Goal: Task Accomplishment & Management: Manage account settings

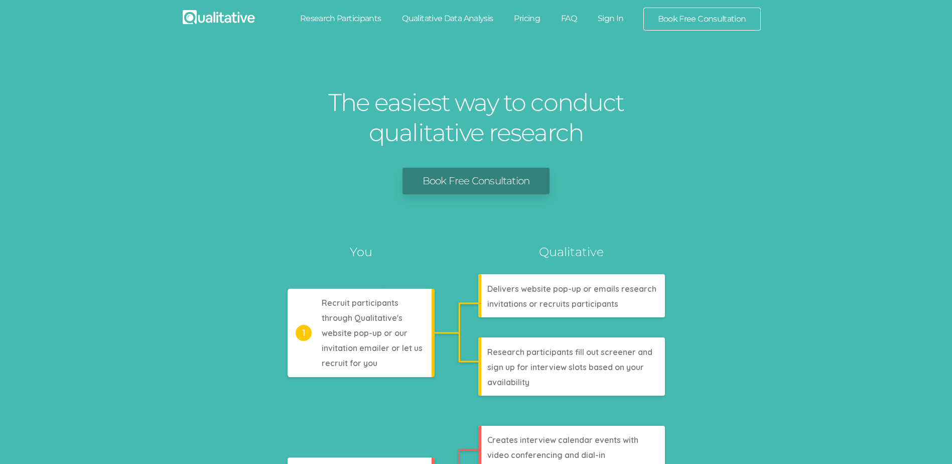
click at [611, 17] on link "Sign In" at bounding box center [610, 19] width 47 height 22
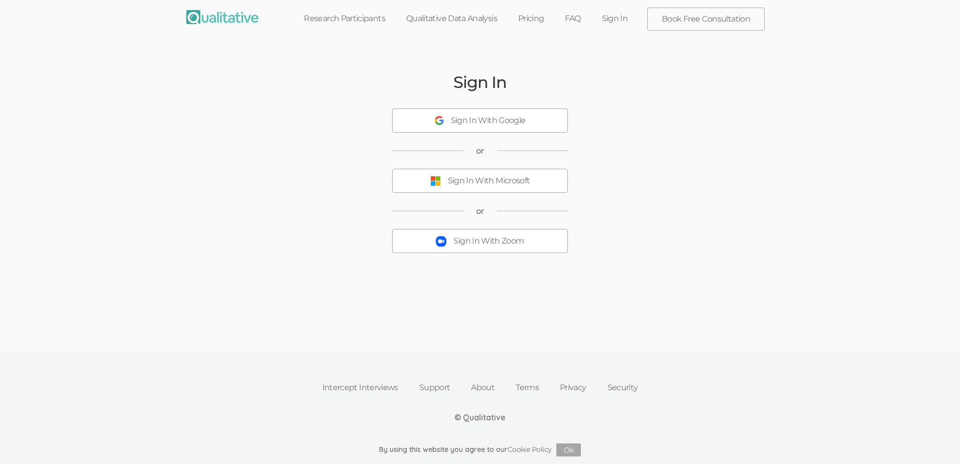
click at [463, 238] on div "Sign In With Zoom" at bounding box center [488, 241] width 70 height 12
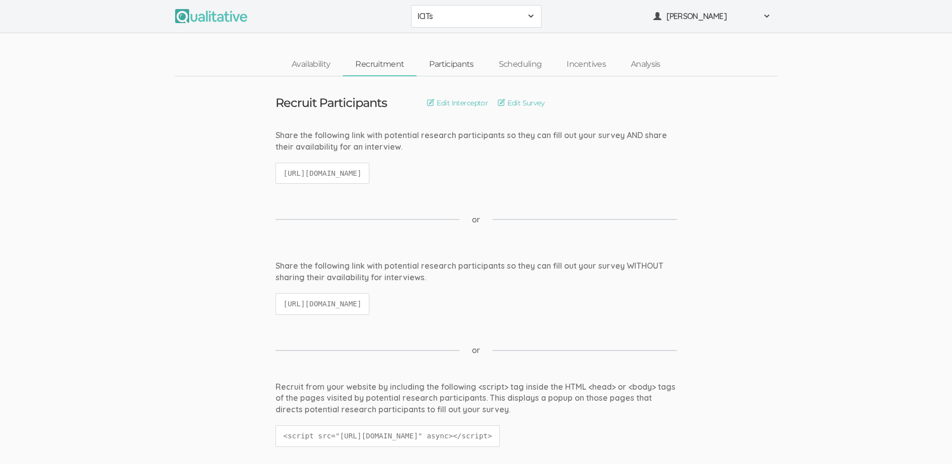
click at [462, 66] on link "Participants" at bounding box center [451, 65] width 69 height 22
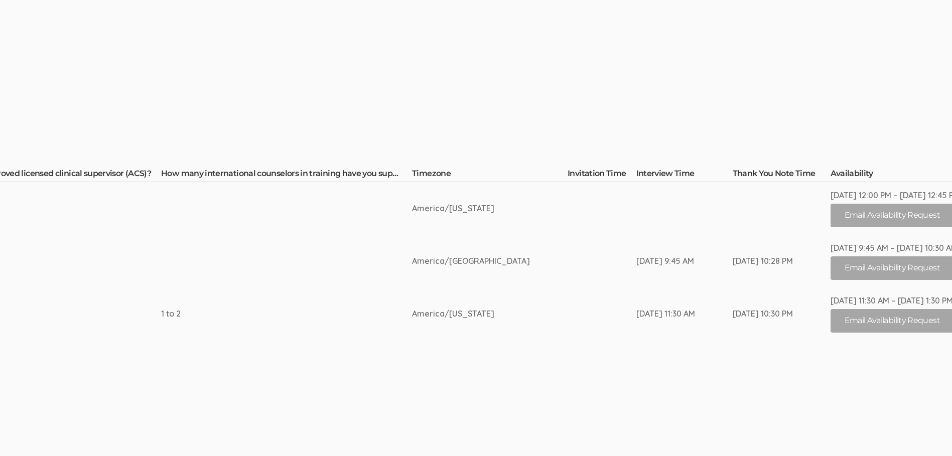
scroll to position [122, 2298]
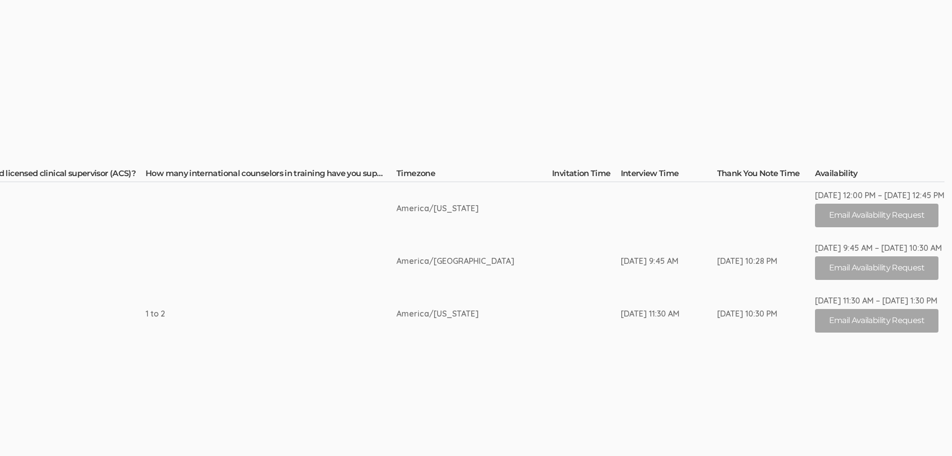
click at [869, 218] on button "Email Availability Request" at bounding box center [876, 216] width 123 height 24
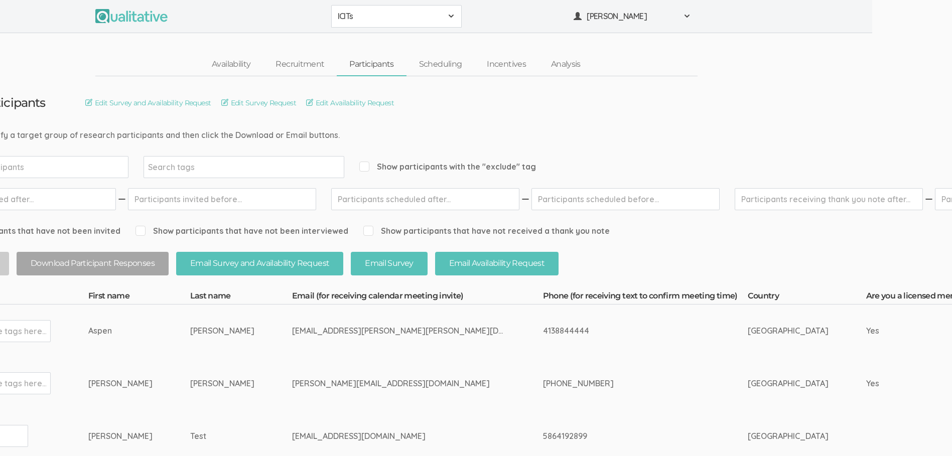
scroll to position [0, 0]
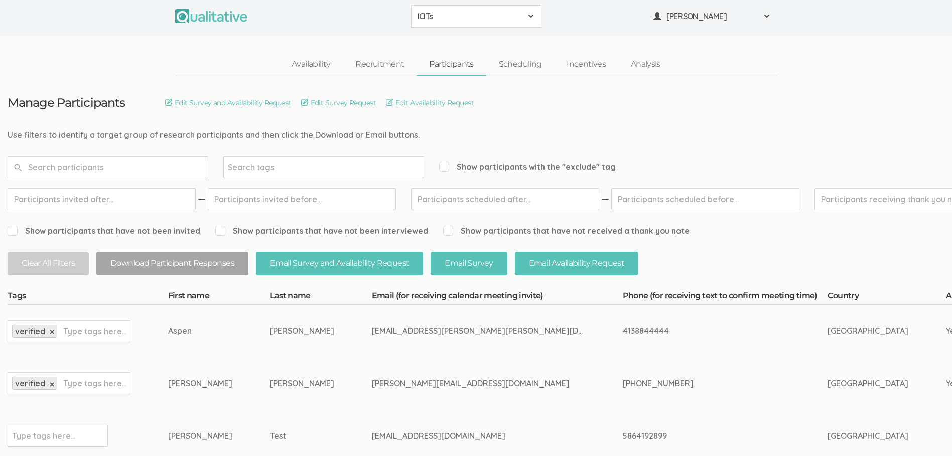
drag, startPoint x: 274, startPoint y: 329, endPoint x: 219, endPoint y: 331, distance: 54.3
click at [270, 331] on div "[PERSON_NAME]" at bounding box center [302, 331] width 64 height 12
click at [208, 333] on td "Aspen" at bounding box center [219, 331] width 102 height 53
drag, startPoint x: 146, startPoint y: 330, endPoint x: 281, endPoint y: 334, distance: 135.1
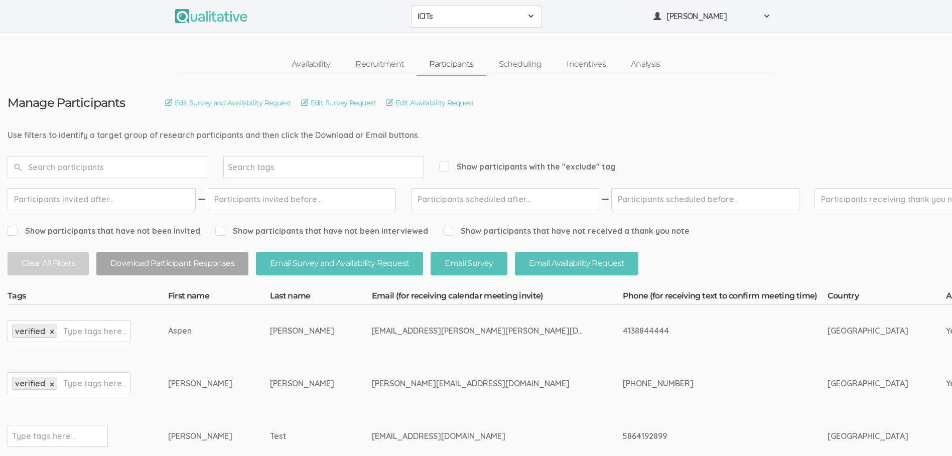
copy tr "Aspen Jordan-Platow"
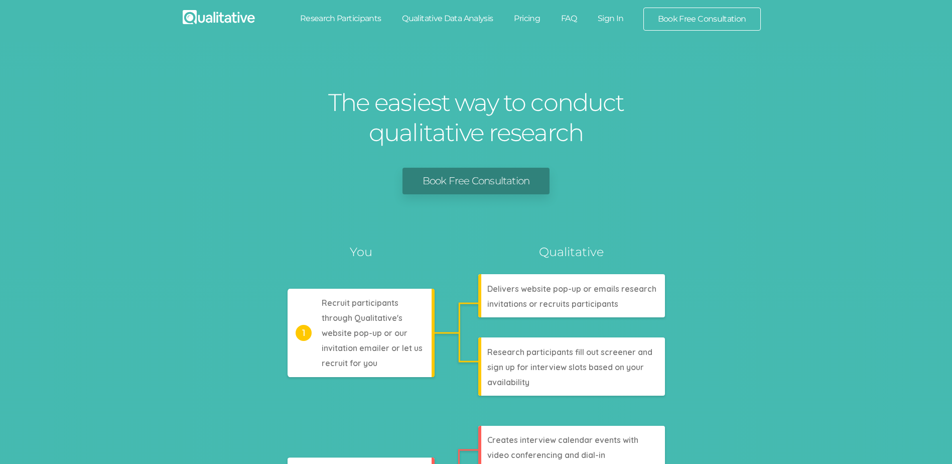
click at [604, 16] on link "Sign In" at bounding box center [610, 19] width 47 height 22
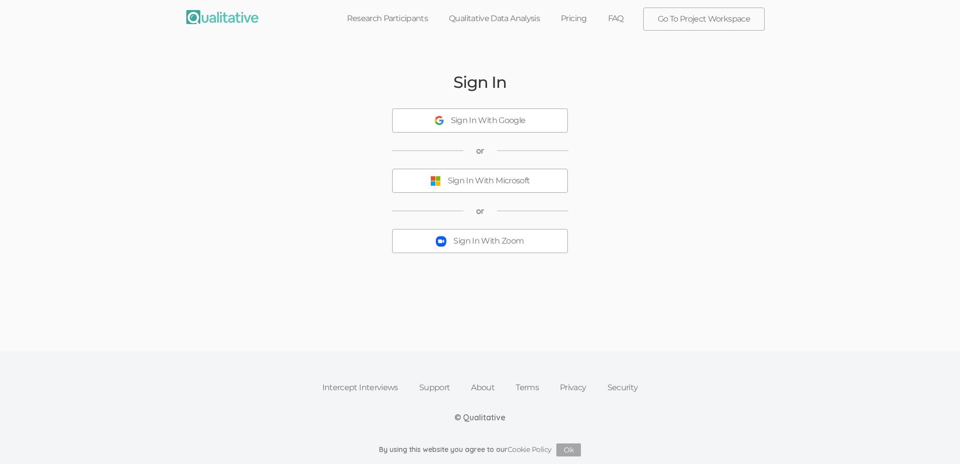
click at [470, 242] on div "Sign In With Zoom" at bounding box center [488, 241] width 70 height 12
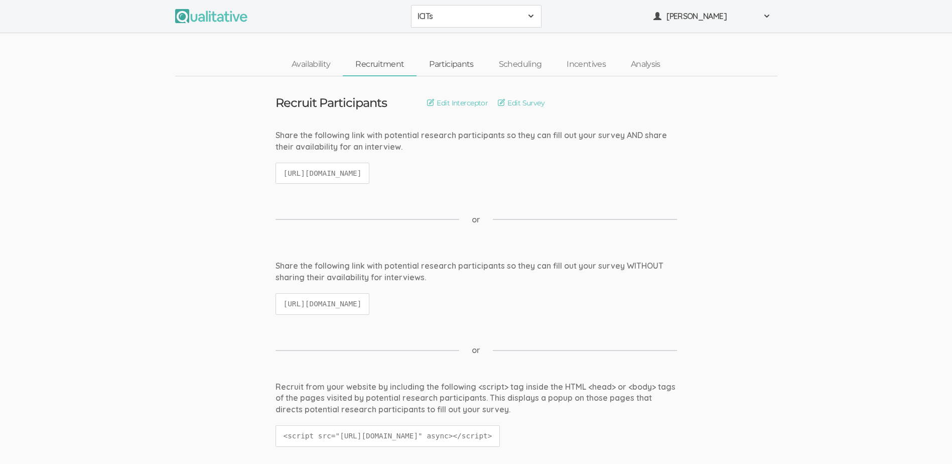
click at [454, 63] on link "Participants" at bounding box center [451, 65] width 69 height 22
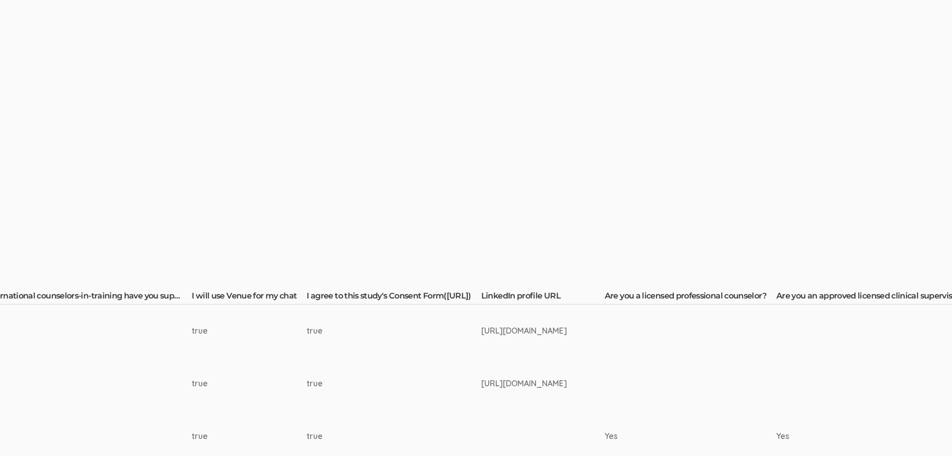
scroll to position [0, 1472]
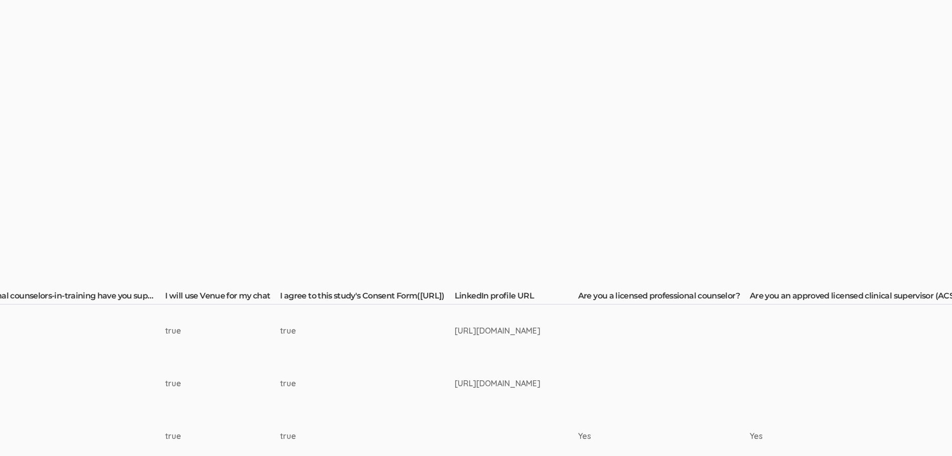
drag, startPoint x: 525, startPoint y: 345, endPoint x: 416, endPoint y: 318, distance: 112.3
click at [455, 318] on td "[URL][DOMAIN_NAME]" at bounding box center [516, 331] width 123 height 53
copy div "[URL][DOMAIN_NAME]"
